Goal: Task Accomplishment & Management: Use online tool/utility

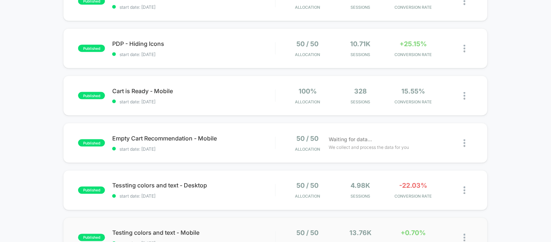
scroll to position [202, 0]
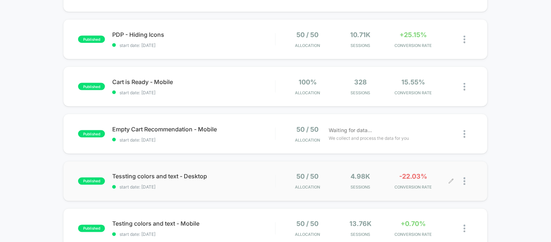
click at [469, 179] on div at bounding box center [468, 181] width 9 height 17
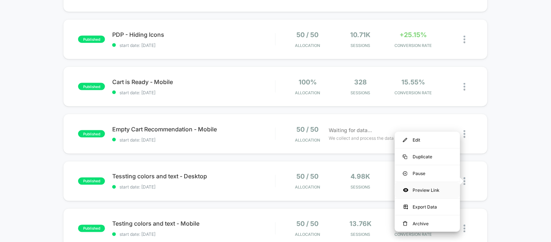
click at [428, 186] on div "Preview Link" at bounding box center [427, 190] width 65 height 16
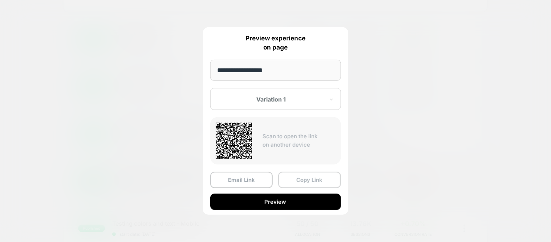
click at [316, 180] on button "Copy Link" at bounding box center [309, 179] width 63 height 16
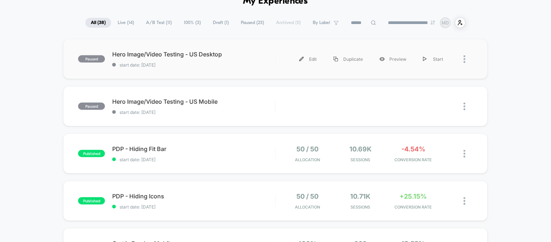
scroll to position [0, 0]
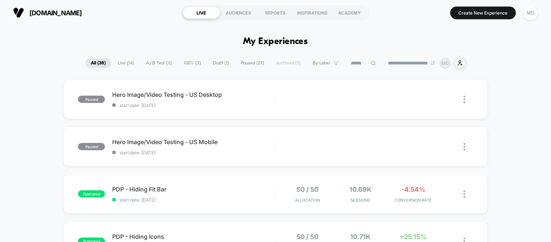
click at [125, 64] on span "Live ( 14 )" at bounding box center [125, 63] width 27 height 10
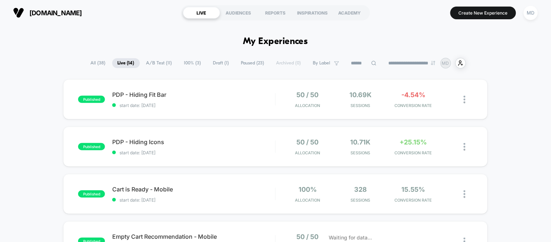
click at [151, 63] on span "A/B Test ( 11 )" at bounding box center [159, 63] width 37 height 10
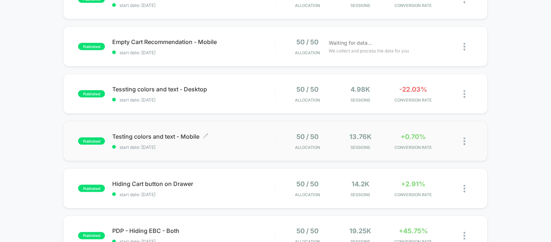
scroll to position [161, 0]
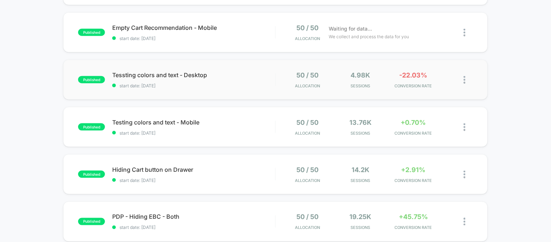
click at [464, 77] on img at bounding box center [465, 80] width 2 height 8
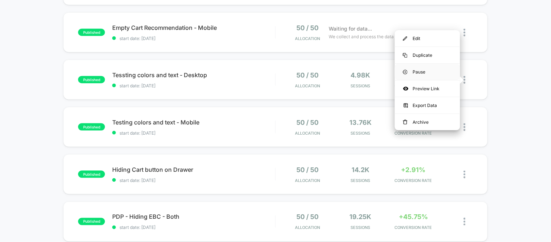
click at [416, 70] on div "Pause" at bounding box center [427, 72] width 65 height 16
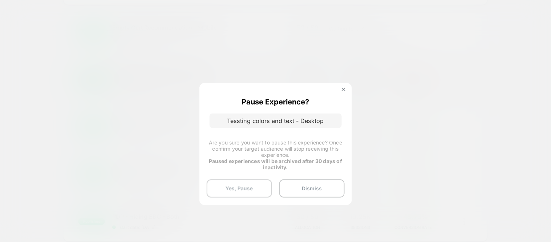
click at [234, 184] on button "Yes, Pause" at bounding box center [239, 188] width 65 height 18
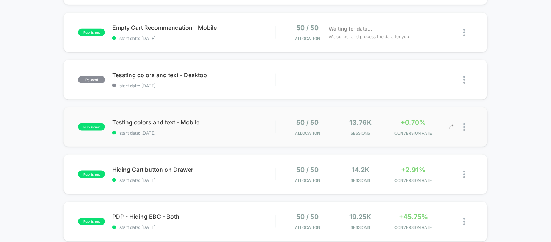
click at [467, 127] on div at bounding box center [468, 126] width 9 height 17
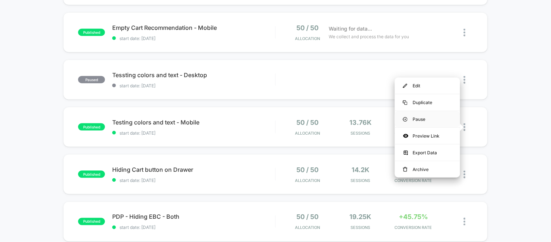
click at [418, 122] on div "Pause" at bounding box center [427, 119] width 65 height 16
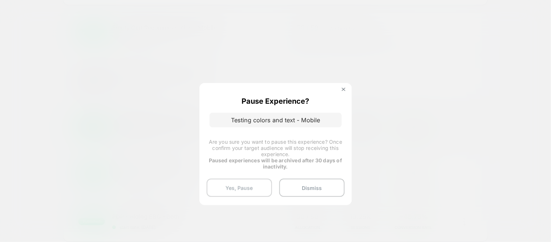
click at [255, 184] on button "Yes, Pause" at bounding box center [239, 187] width 65 height 18
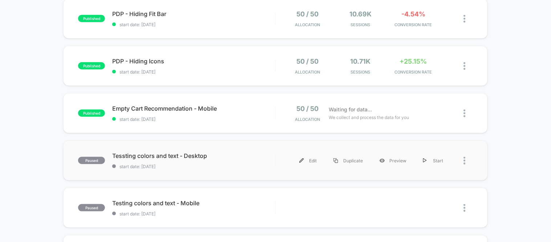
scroll to position [121, 0]
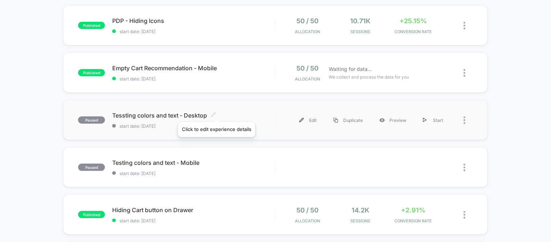
click at [216, 113] on icon at bounding box center [213, 114] width 5 height 5
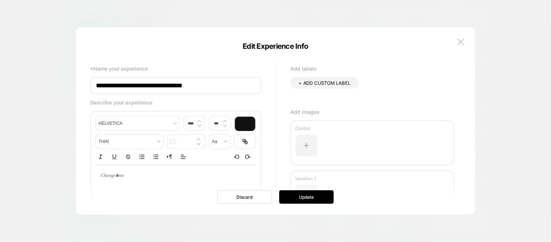
click at [98, 86] on input "**********" at bounding box center [175, 85] width 171 height 17
type input "**********"
click at [294, 201] on button "Update" at bounding box center [306, 196] width 54 height 13
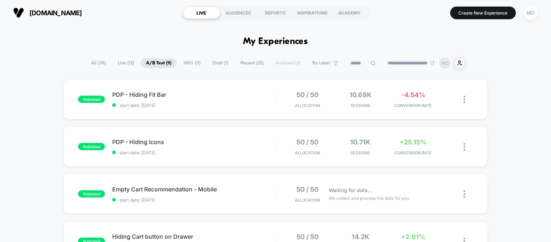
click at [189, 65] on span "100% ( 3 )" at bounding box center [192, 63] width 28 height 10
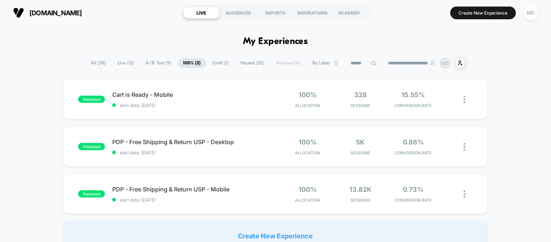
click at [151, 63] on span "A/B Test ( 9 )" at bounding box center [159, 63] width 36 height 10
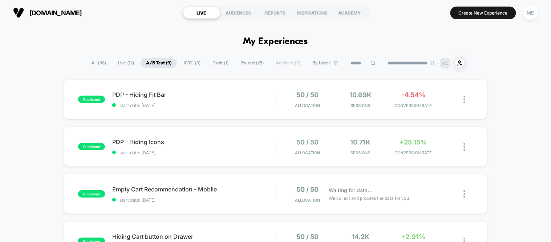
click at [237, 62] on span "Paused ( 25 )" at bounding box center [252, 63] width 34 height 10
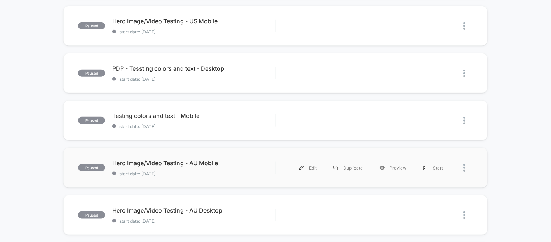
scroll to position [121, 0]
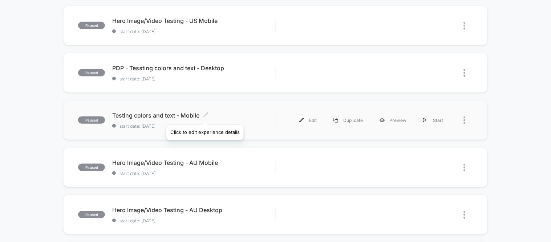
click at [205, 116] on icon at bounding box center [205, 114] width 5 height 5
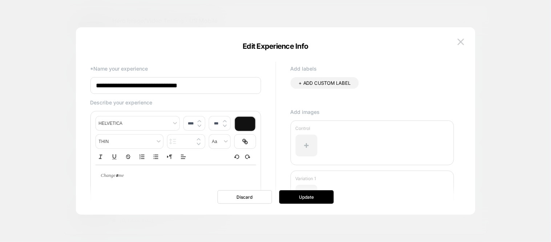
click at [98, 89] on input "**********" at bounding box center [175, 85] width 171 height 17
click at [97, 88] on input "**********" at bounding box center [175, 85] width 171 height 17
paste input "******"
type input "**********"
click at [315, 197] on button "Update" at bounding box center [306, 196] width 54 height 13
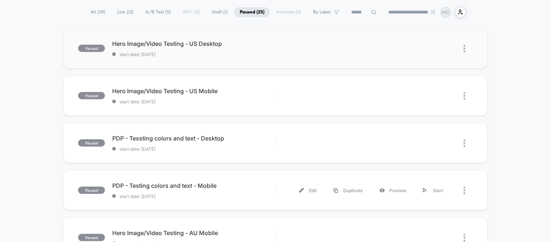
scroll to position [0, 0]
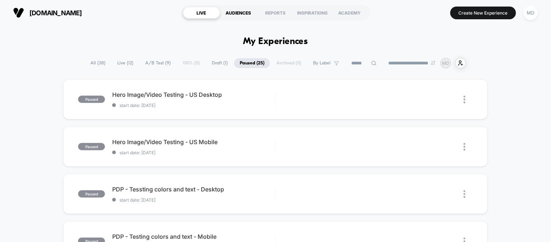
click at [239, 15] on div "AUDIENCES" at bounding box center [238, 13] width 37 height 12
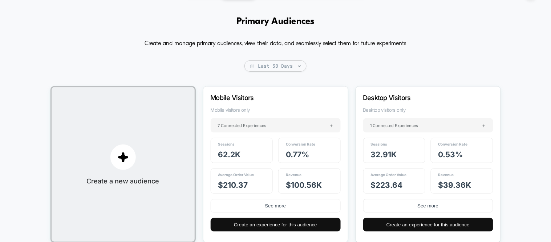
scroll to position [1, 0]
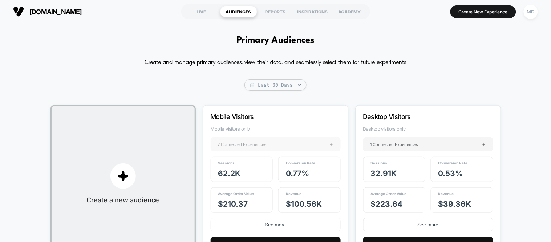
click at [268, 145] on div "7 Connected Experiences +" at bounding box center [276, 144] width 130 height 14
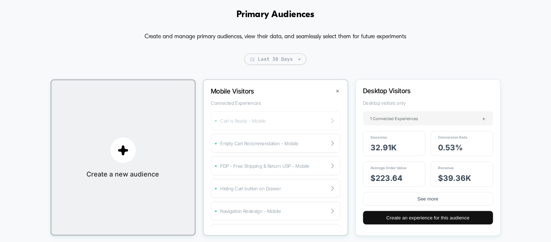
scroll to position [41, 0]
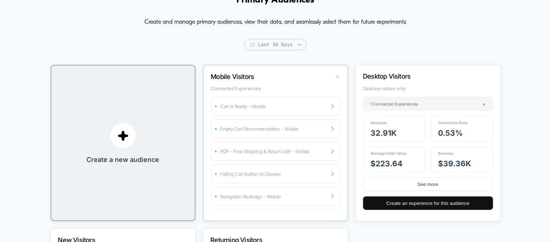
click at [336, 80] on button "✕" at bounding box center [338, 76] width 8 height 6
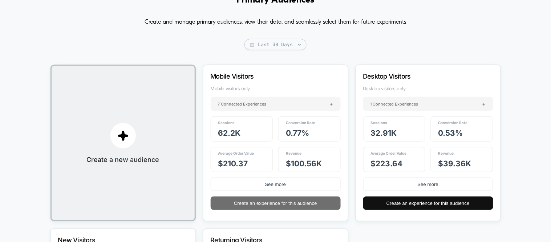
click at [263, 202] on button "Create an experience for this audience" at bounding box center [276, 202] width 130 height 13
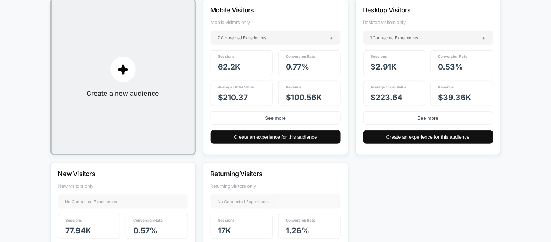
scroll to position [121, 0]
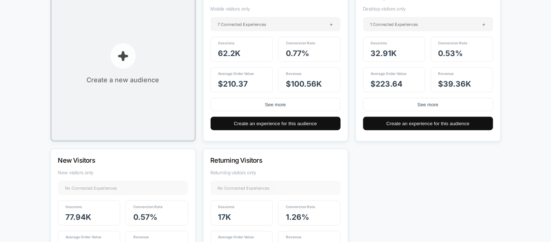
click at [104, 59] on button "Create a new audience" at bounding box center [122, 63] width 145 height 156
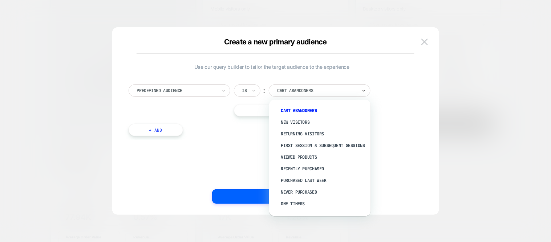
click at [294, 91] on div at bounding box center [317, 90] width 80 height 7
click at [296, 106] on div "Cart Abandoners" at bounding box center [323, 111] width 94 height 12
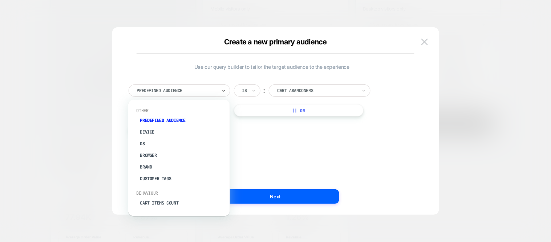
click at [166, 88] on div at bounding box center [177, 90] width 80 height 7
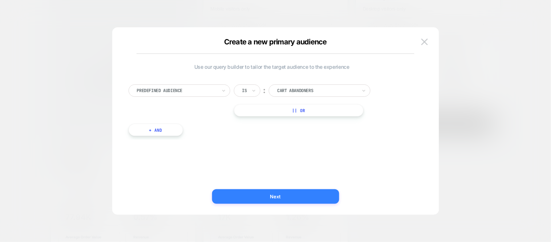
click at [271, 194] on button "Next" at bounding box center [275, 196] width 127 height 15
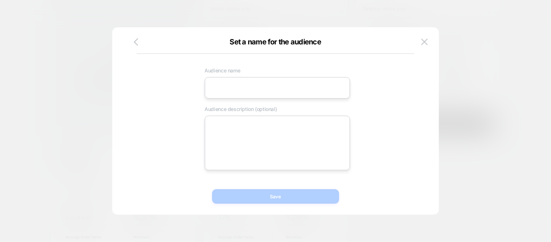
click at [246, 89] on input at bounding box center [277, 87] width 145 height 21
type input "*"
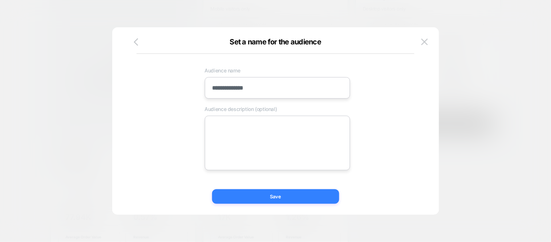
type input "**********"
click at [267, 203] on button "Save" at bounding box center [275, 196] width 127 height 15
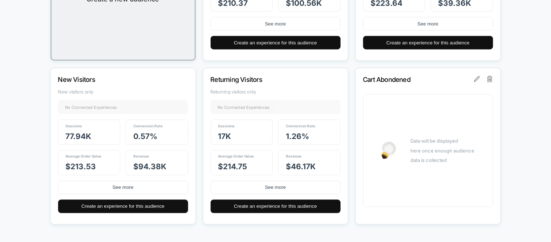
scroll to position [224, 0]
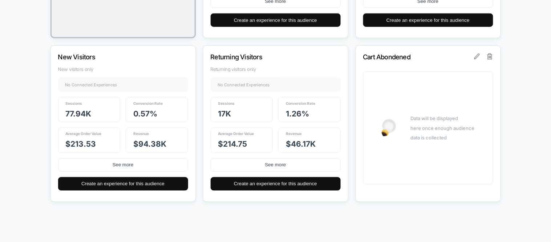
click at [427, 56] on p "Cart Abondened" at bounding box center [418, 57] width 110 height 8
click at [380, 59] on p "Cart Abondened" at bounding box center [418, 57] width 110 height 8
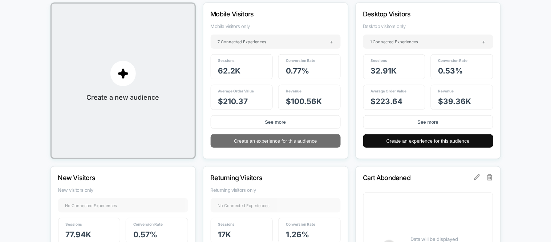
scroll to position [0, 0]
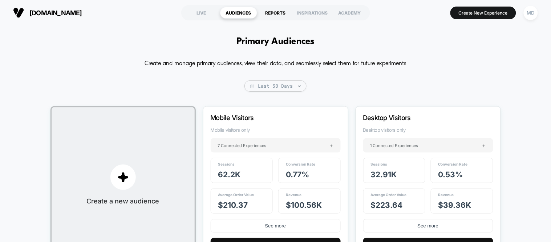
click at [280, 18] on div "REPORTS" at bounding box center [275, 13] width 37 height 12
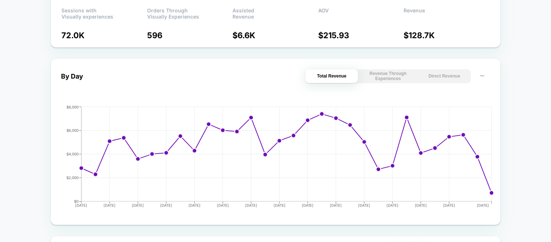
scroll to position [282, 0]
click at [389, 77] on button "Revenue Through Experiences" at bounding box center [388, 76] width 53 height 14
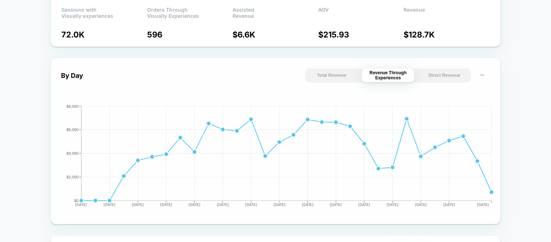
click at [460, 76] on button "Direct Revenue" at bounding box center [444, 76] width 53 height 14
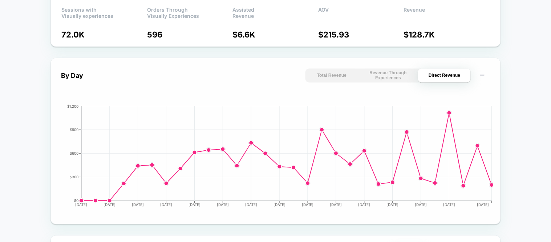
click at [348, 77] on button "Total Revenue" at bounding box center [331, 76] width 53 height 14
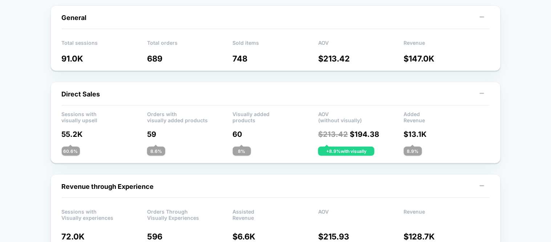
scroll to position [0, 0]
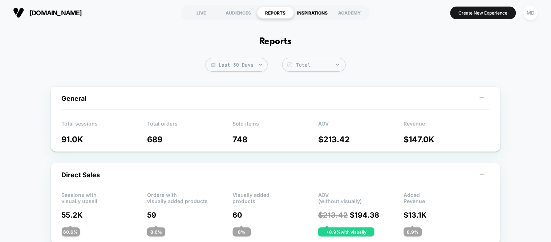
click at [311, 16] on div "INSPIRATIONS" at bounding box center [312, 13] width 37 height 12
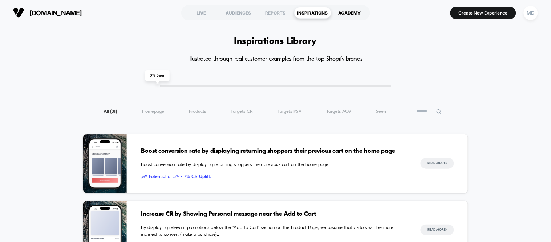
click at [351, 13] on div "ACADEMY" at bounding box center [349, 13] width 37 height 12
